Goal: Book appointment/travel/reservation

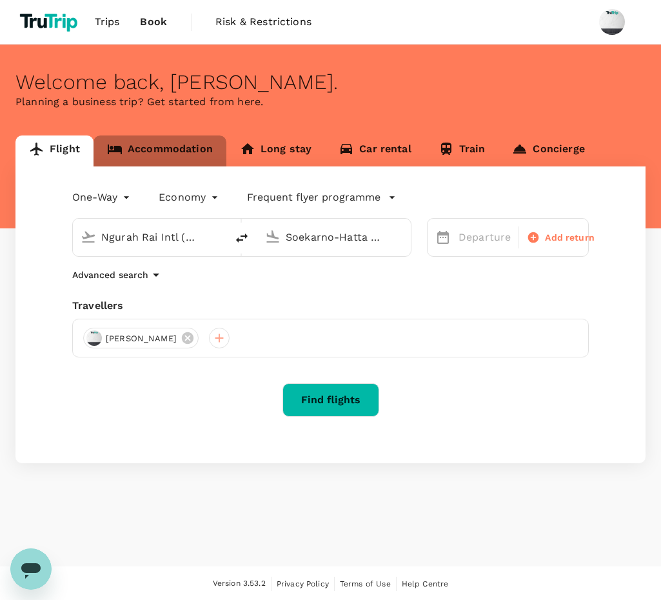
click at [188, 148] on link "Accommodation" at bounding box center [160, 150] width 133 height 31
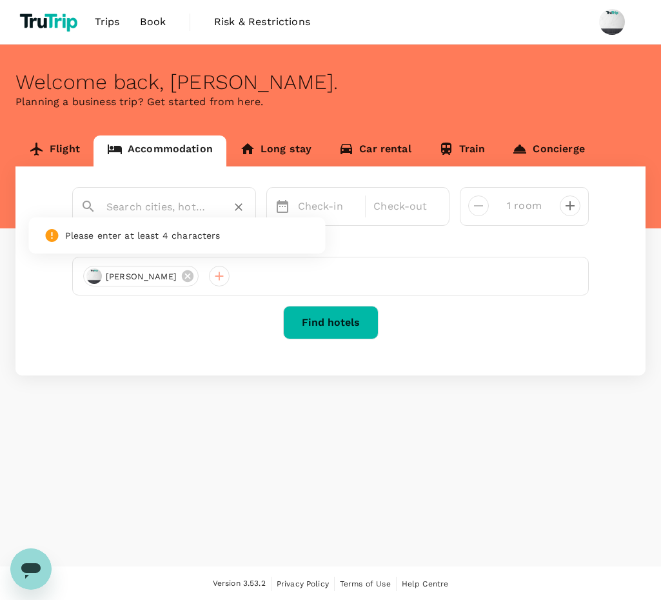
click at [186, 201] on input "text" at bounding box center [158, 207] width 105 height 20
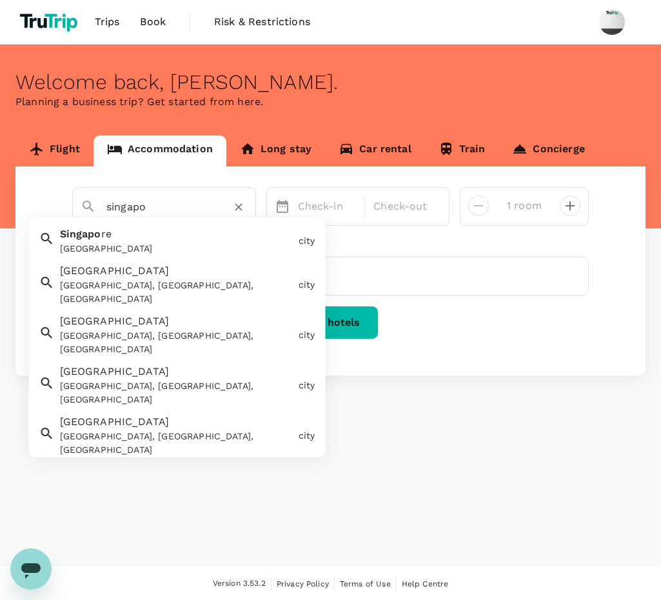
click at [158, 232] on div "Singapo re Singapore" at bounding box center [174, 238] width 239 height 34
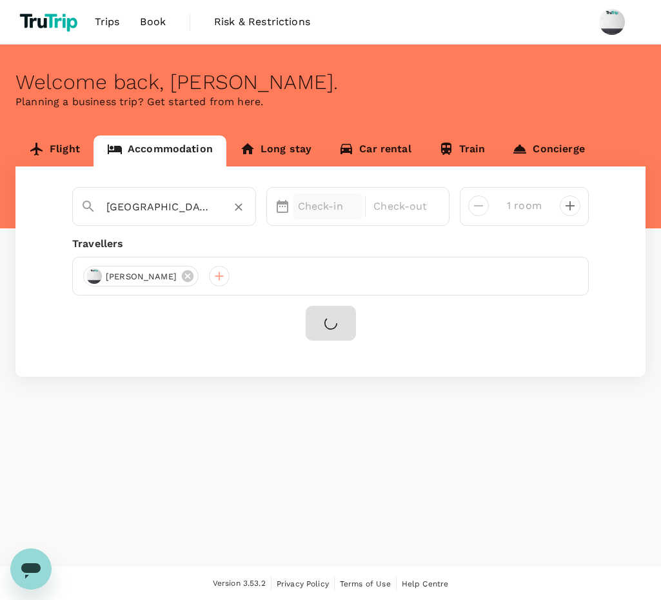
type input "[GEOGRAPHIC_DATA]"
click at [306, 203] on p "Check-in" at bounding box center [328, 206] width 60 height 15
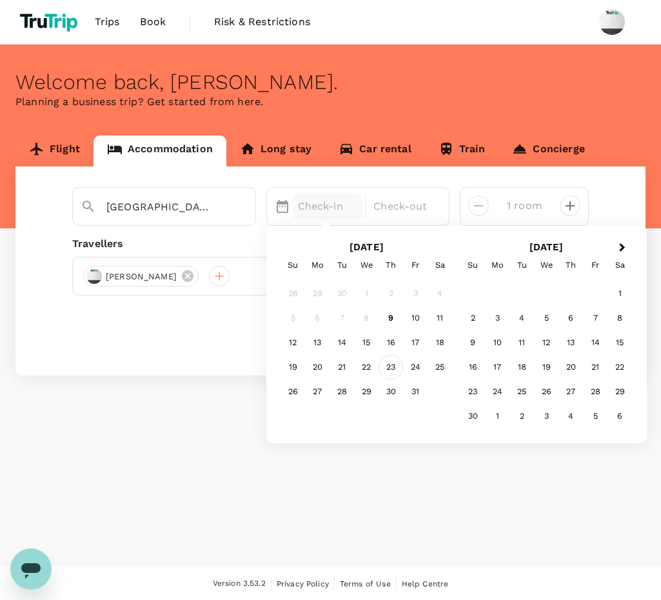
click at [394, 369] on div "23" at bounding box center [391, 367] width 25 height 25
click at [442, 372] on div "25" at bounding box center [440, 367] width 25 height 25
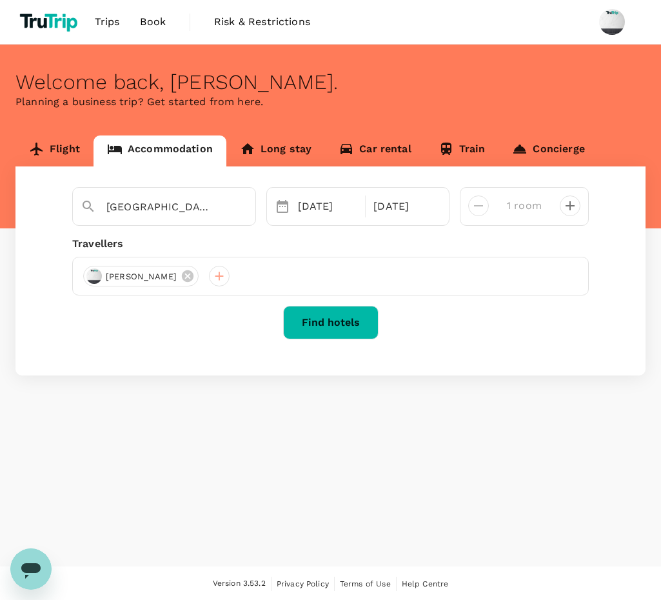
click at [363, 323] on button "Find hotels" at bounding box center [330, 323] width 95 height 34
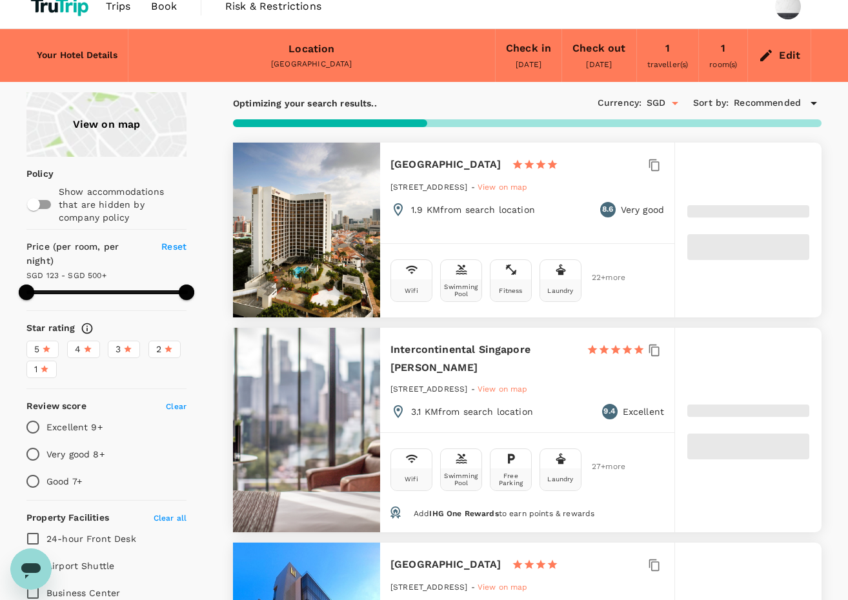
scroll to position [8, 0]
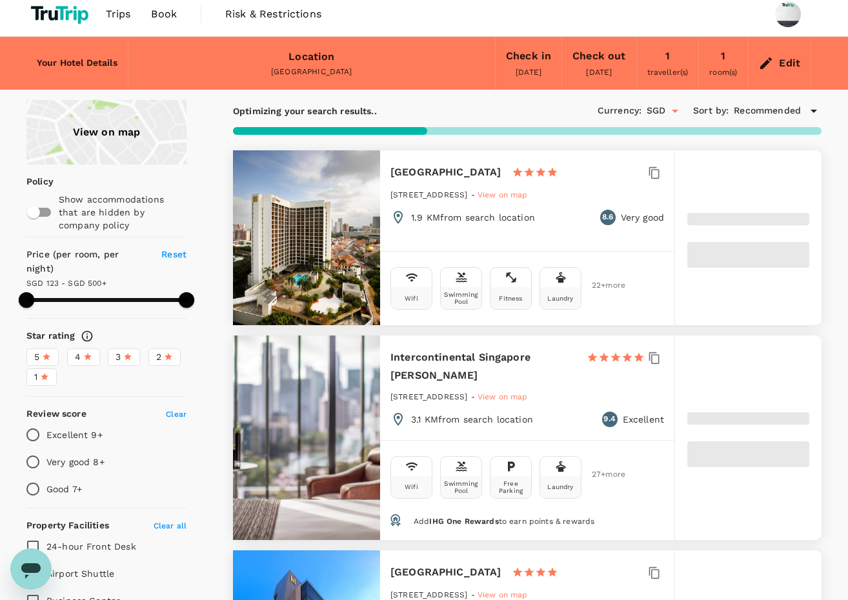
type input "499.33"
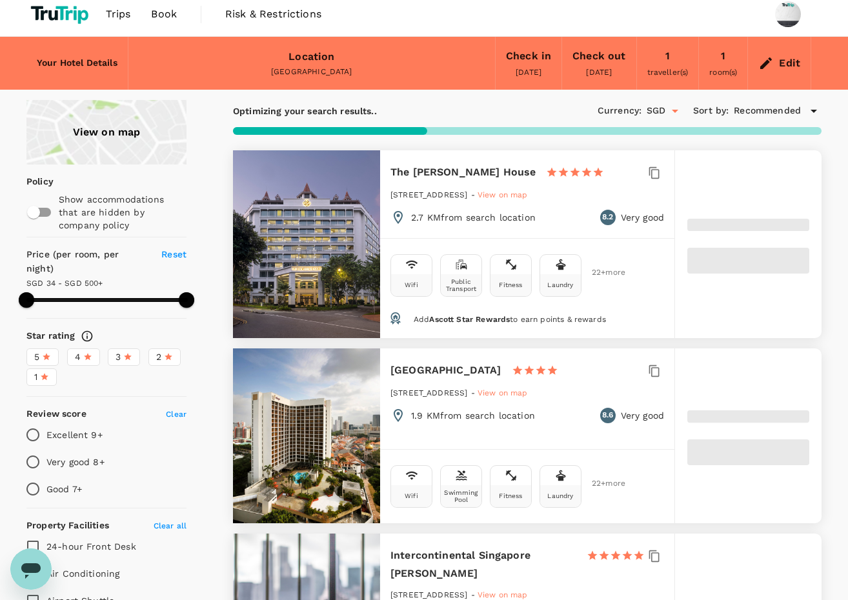
type input "34.33"
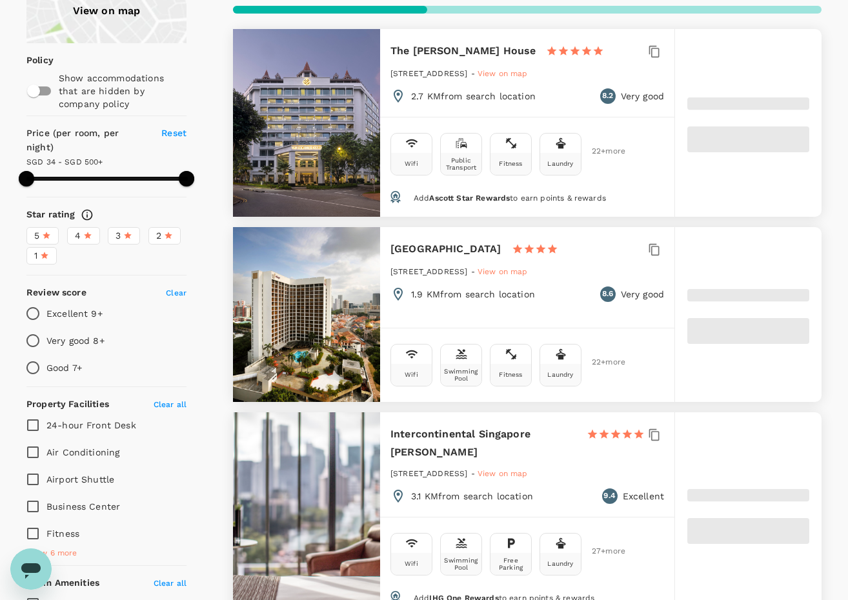
scroll to position [139, 0]
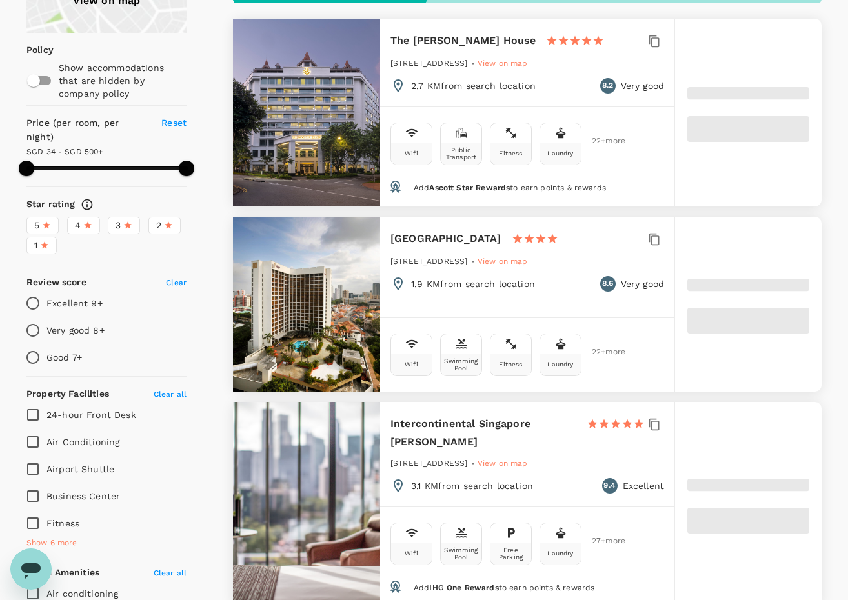
type input "499.28"
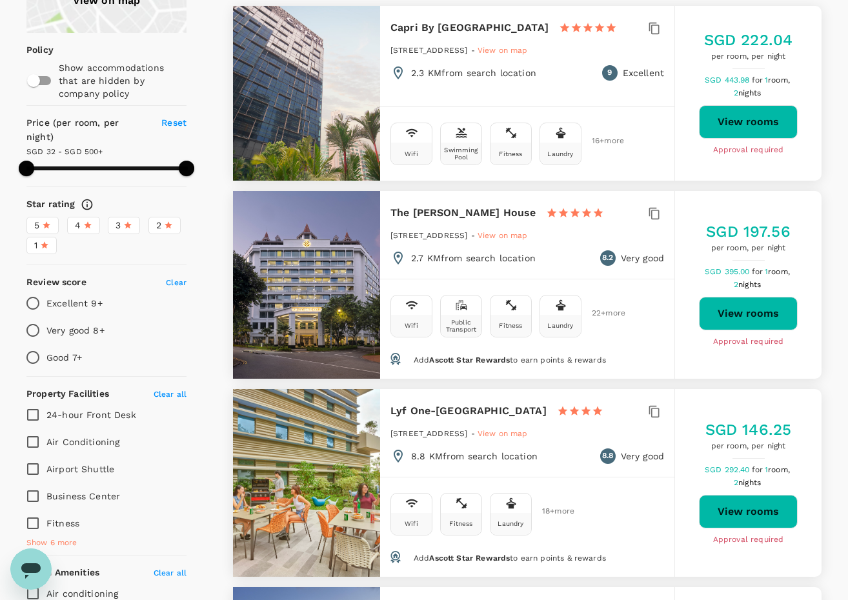
type input "32.28"
type input "499.28"
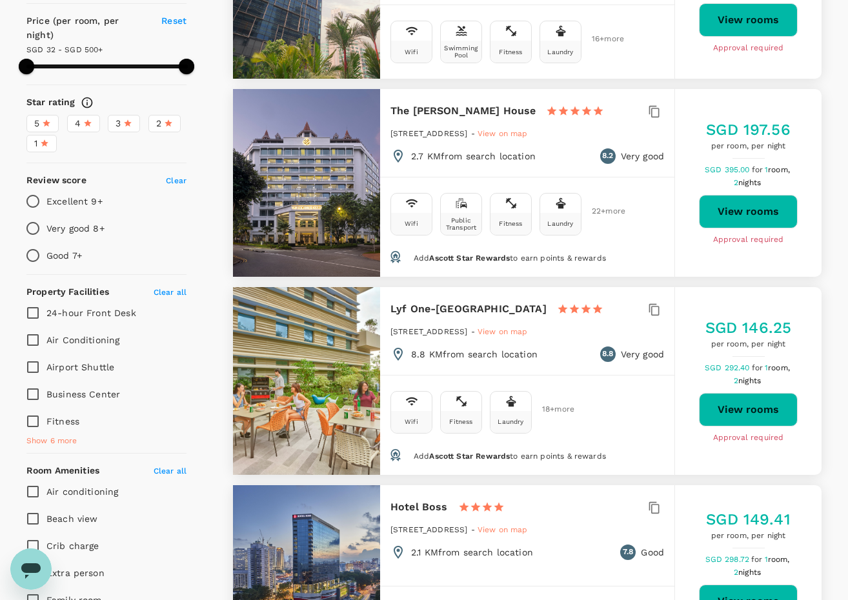
scroll to position [308, 0]
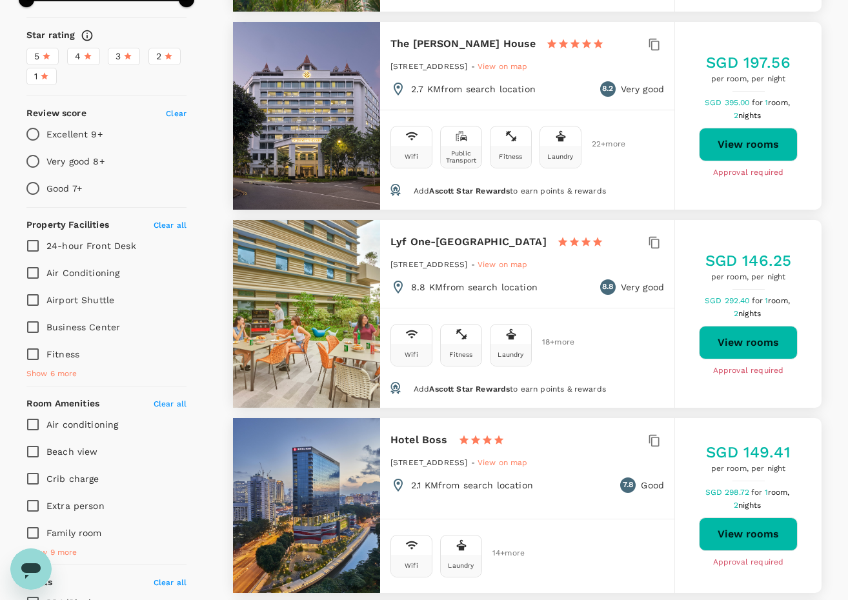
click at [661, 343] on button "View rooms" at bounding box center [748, 343] width 99 height 34
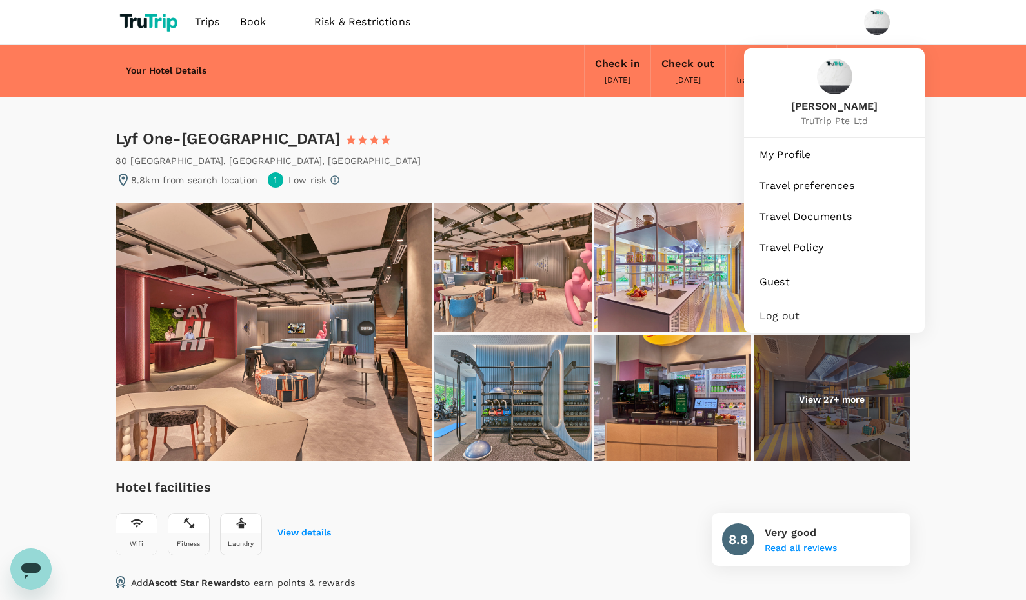
click at [775, 310] on span "Log out" at bounding box center [834, 315] width 150 height 15
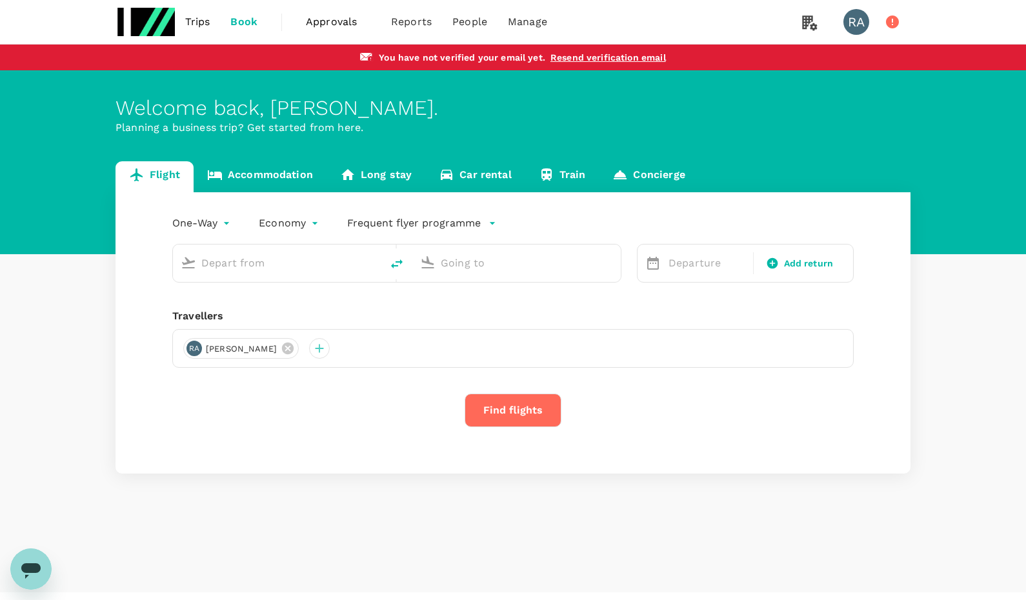
type input "Singapore Changi (SIN)"
type input "Soekarno-Hatta Intl (CGK)"
